Goal: Task Accomplishment & Management: Use online tool/utility

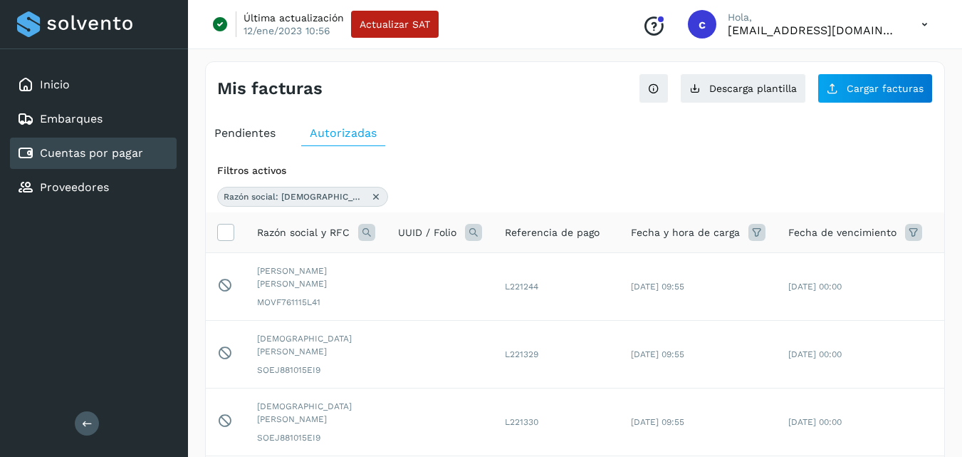
click at [370, 197] on icon at bounding box center [375, 196] width 11 height 11
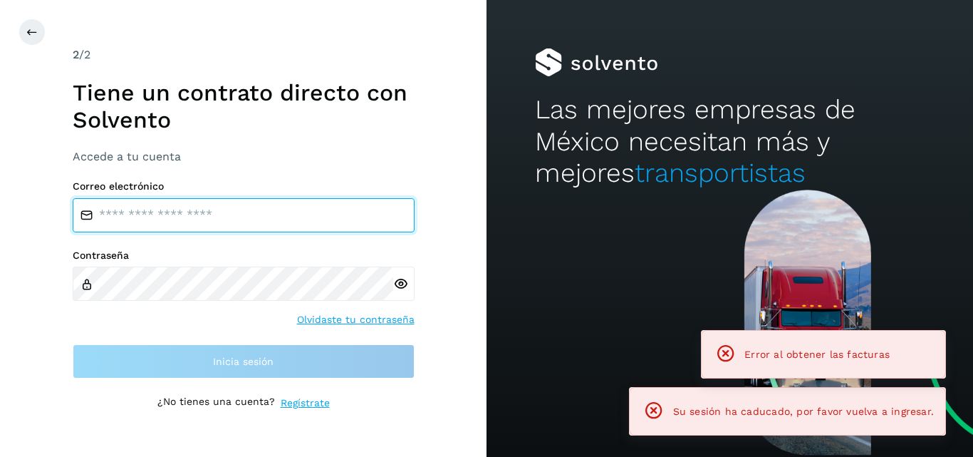
click at [214, 204] on input "email" at bounding box center [244, 215] width 342 height 34
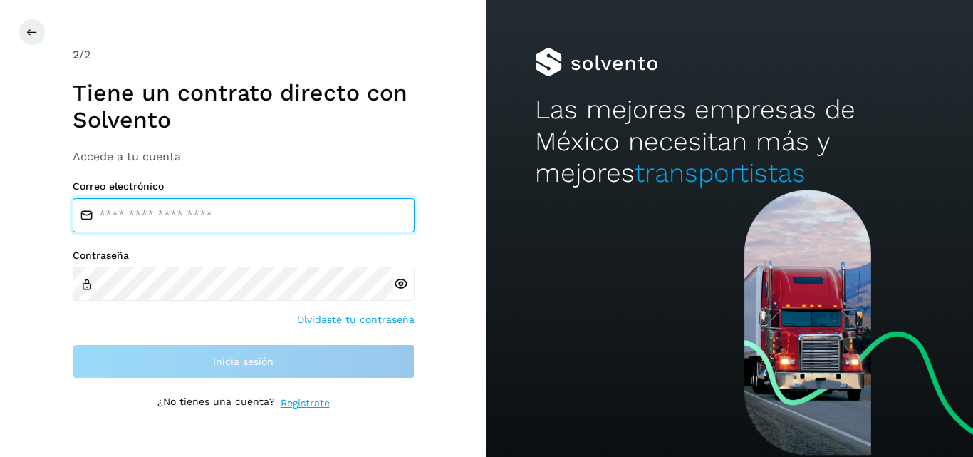
click at [159, 219] on input "email" at bounding box center [244, 215] width 342 height 34
type input "**********"
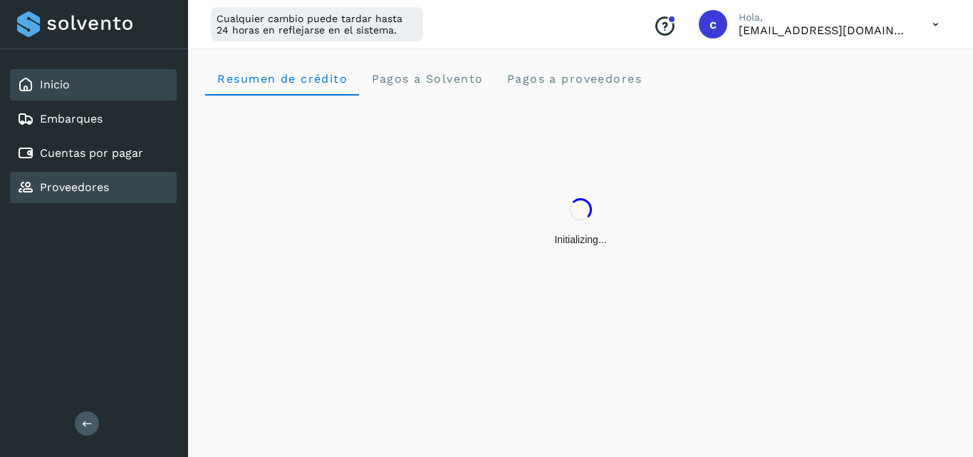
click at [122, 177] on div "Proveedores" at bounding box center [93, 187] width 167 height 31
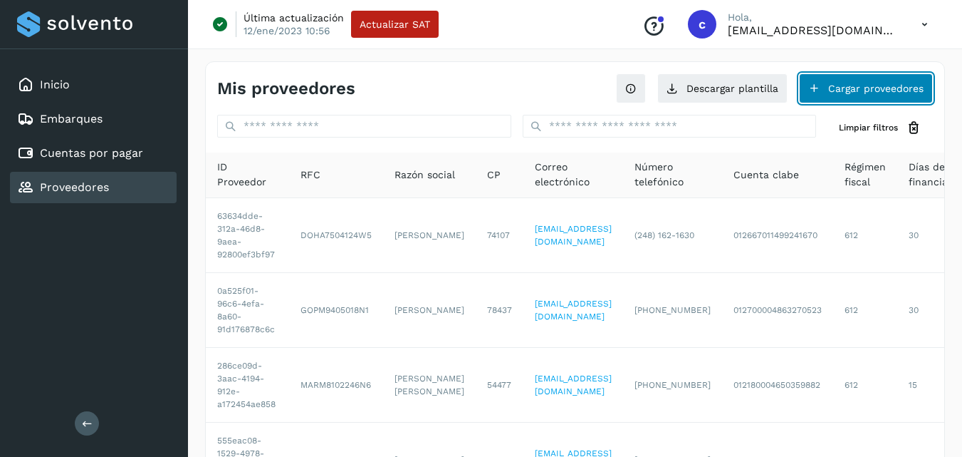
click at [861, 101] on button "Cargar proveedores" at bounding box center [866, 88] width 134 height 30
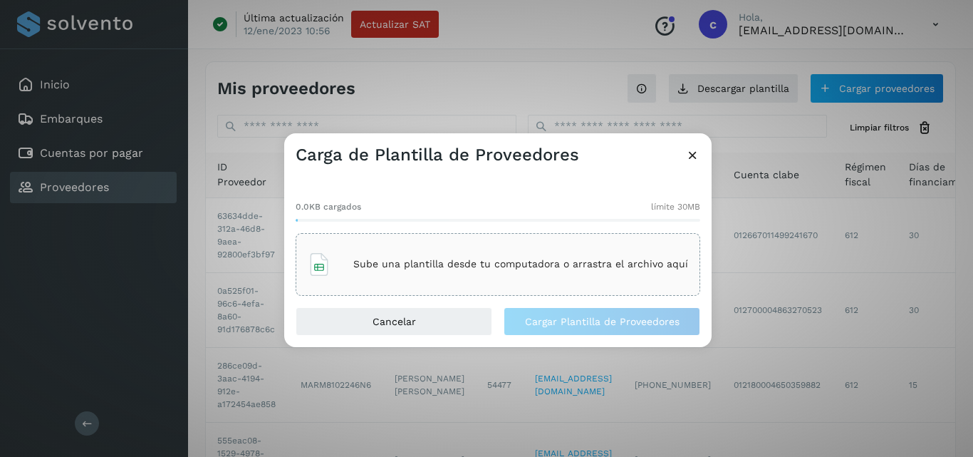
click at [399, 273] on div "Sube una plantilla desde tu computadora o arrastra el archivo aquí" at bounding box center [498, 264] width 380 height 38
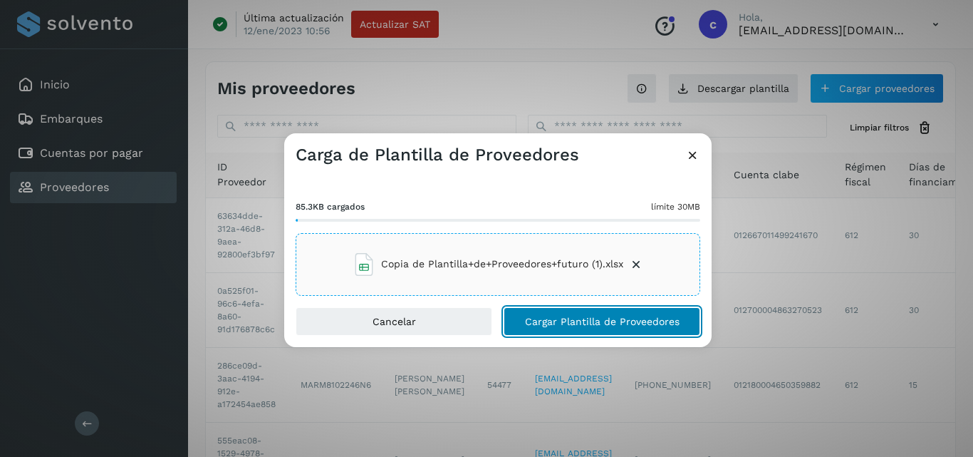
click at [644, 313] on button "Cargar Plantilla de Proveedores" at bounding box center [602, 321] width 197 height 28
